Goal: Find contact information

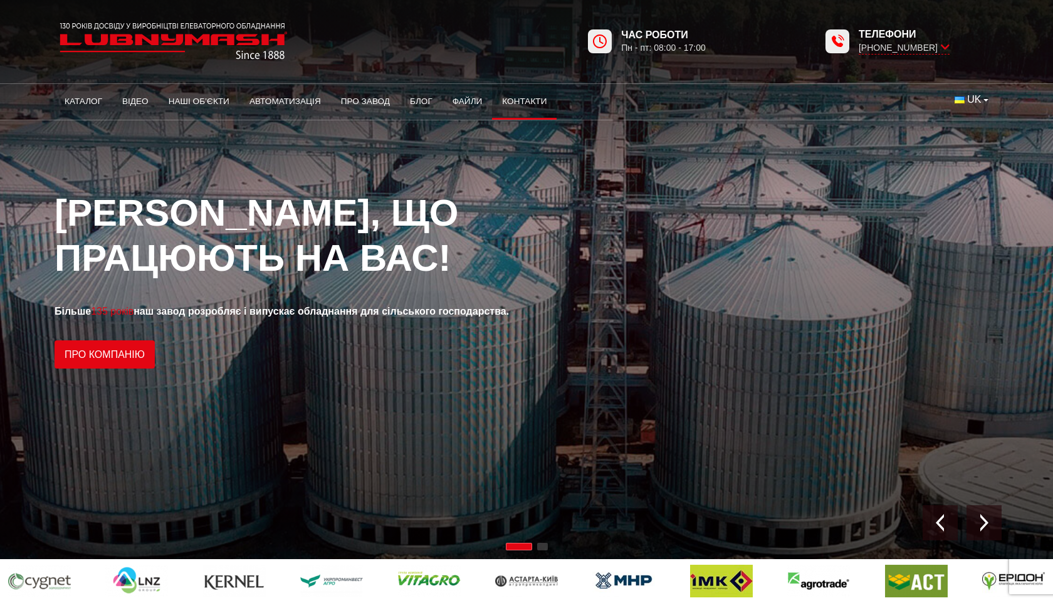
click at [529, 101] on link "Контакти" at bounding box center [524, 102] width 65 height 28
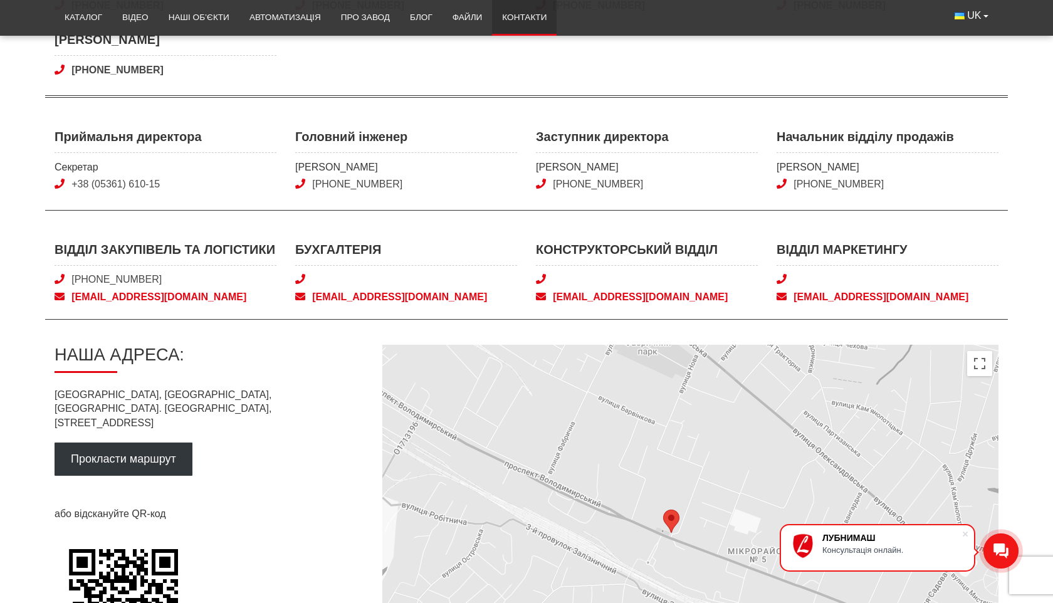
scroll to position [345, 0]
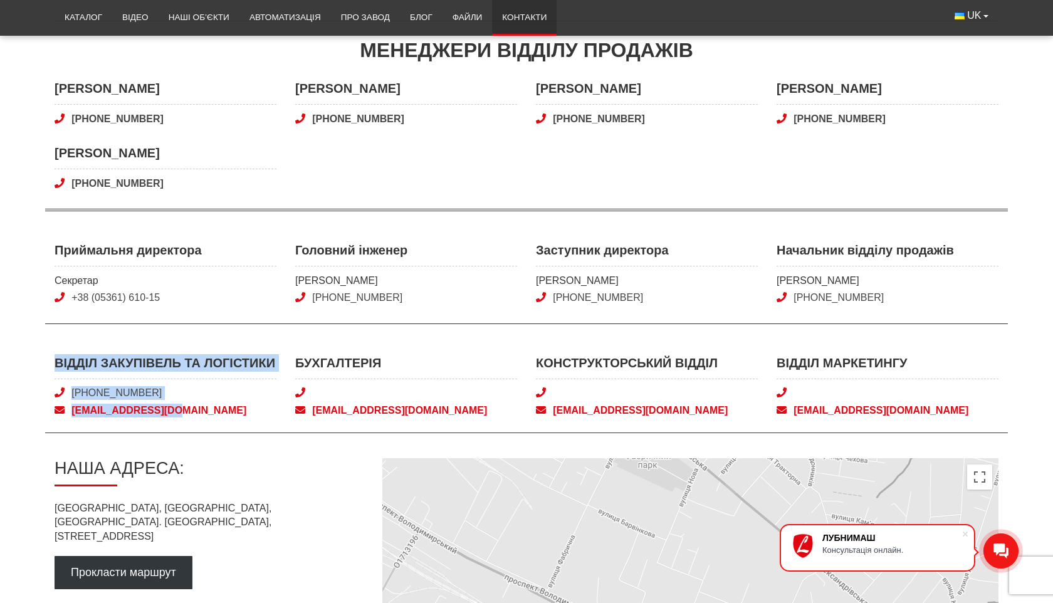
drag, startPoint x: 50, startPoint y: 357, endPoint x: 217, endPoint y: 445, distance: 188.9
click at [217, 433] on div "Відділ закупівель та логістики +38 (050) 580 22 36 snab@lubnymash.com Бухгалтер…" at bounding box center [526, 393] width 962 height 79
copy div "Відділ закупівель та логістики +38 (050) 580 22 36 snab@lubnymash.com"
